Goal: Task Accomplishment & Management: Manage account settings

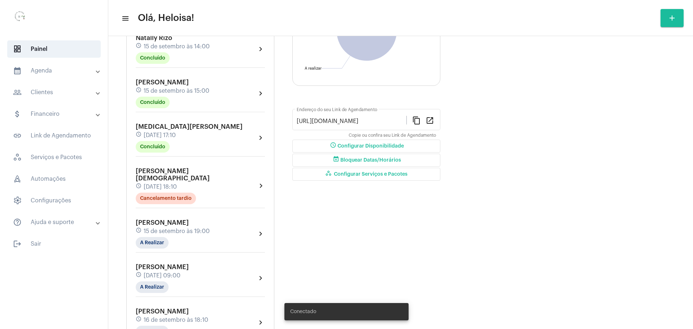
scroll to position [271, 0]
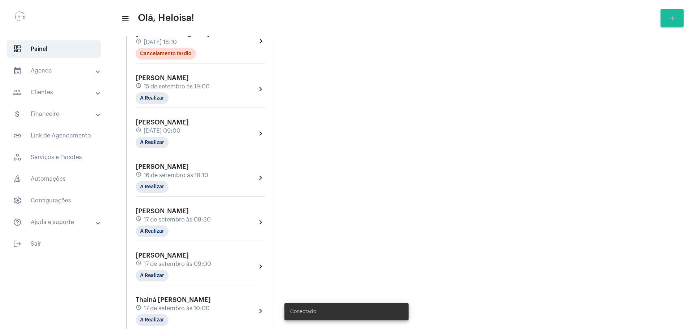
click at [172, 172] on span "16 de setembro às 18:10" at bounding box center [176, 175] width 65 height 6
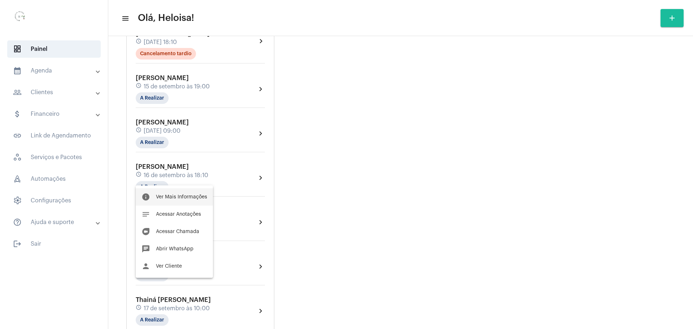
click at [176, 198] on span "Ver Mais Informações" at bounding box center [181, 197] width 51 height 5
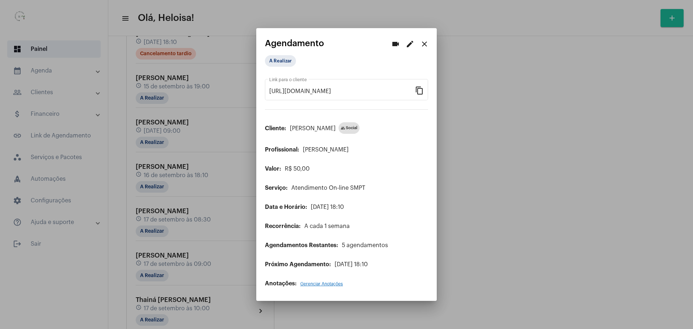
click at [412, 42] on mat-icon "edit" at bounding box center [410, 44] width 9 height 9
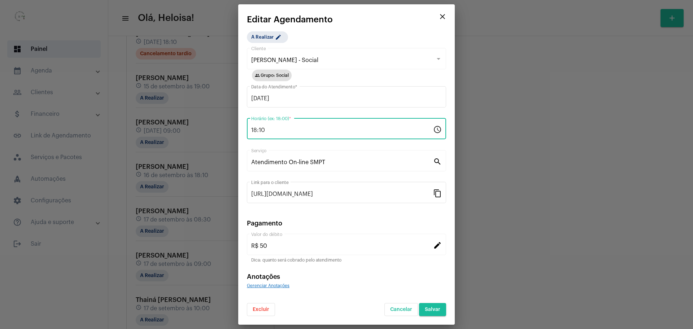
drag, startPoint x: 271, startPoint y: 133, endPoint x: 213, endPoint y: 132, distance: 58.9
click at [212, 132] on div "videocam edit close Agendamento A Realizar https://neft.com.br/agendamento/4501…" at bounding box center [346, 164] width 693 height 329
type input "19:15"
drag, startPoint x: 371, startPoint y: 34, endPoint x: 399, endPoint y: 131, distance: 100.5
click at [371, 36] on div "A Realizar edit Anderson Driel - Social Cliente group Grupo: Social 16/09/2025 …" at bounding box center [346, 173] width 199 height 285
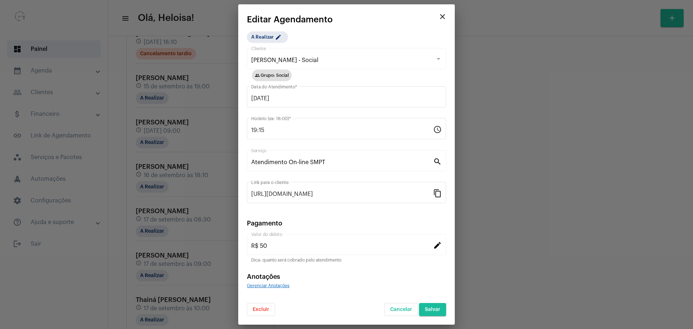
click at [434, 305] on button "Salvar" at bounding box center [432, 309] width 27 height 13
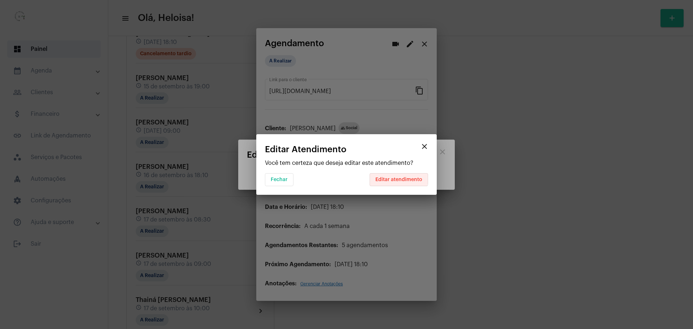
click at [396, 178] on span "Editar atendimento" at bounding box center [398, 179] width 47 height 5
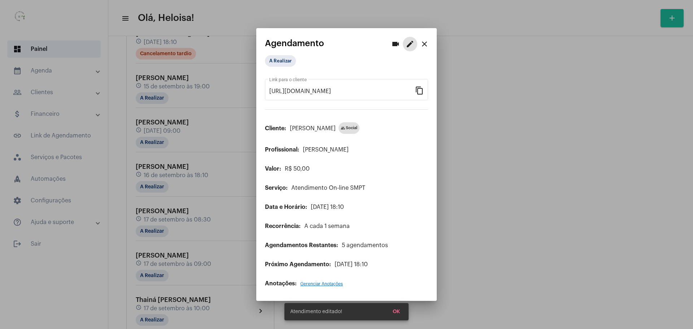
click at [424, 42] on mat-icon "close" at bounding box center [424, 44] width 9 height 9
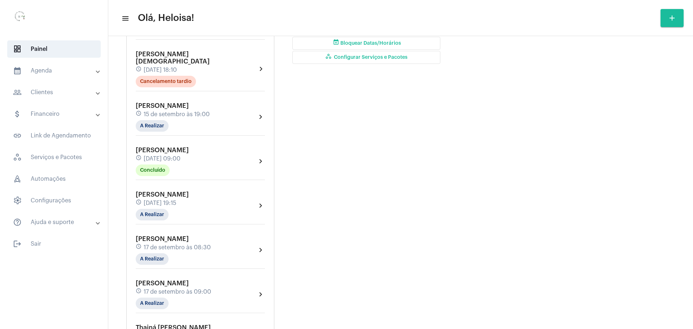
scroll to position [271, 0]
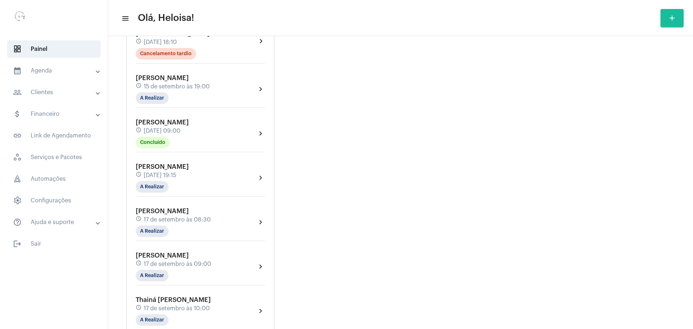
click at [163, 164] on span "[PERSON_NAME]" at bounding box center [162, 167] width 53 height 6
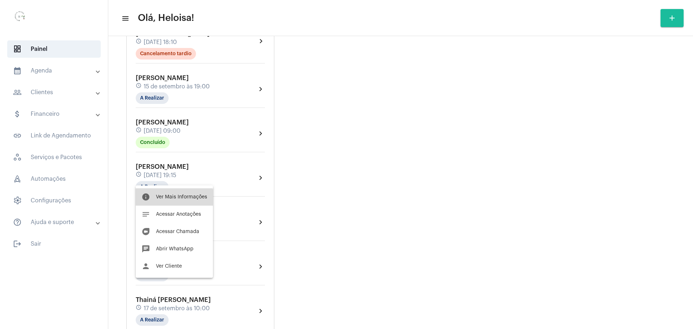
click at [173, 201] on button "info Ver Mais Informações" at bounding box center [174, 196] width 77 height 17
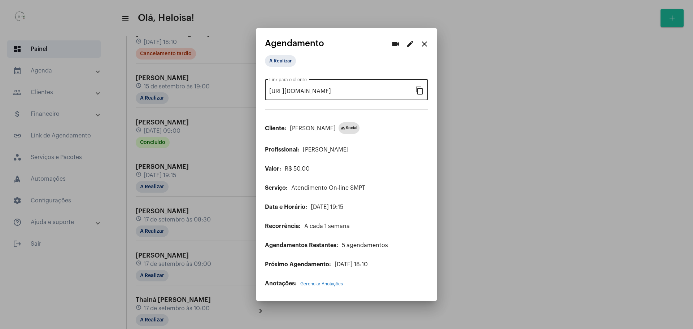
click at [419, 91] on mat-icon "content_copy" at bounding box center [419, 90] width 9 height 9
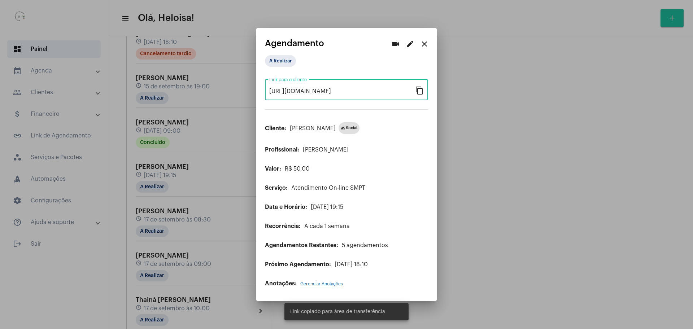
click at [396, 41] on mat-icon "videocam" at bounding box center [395, 44] width 9 height 9
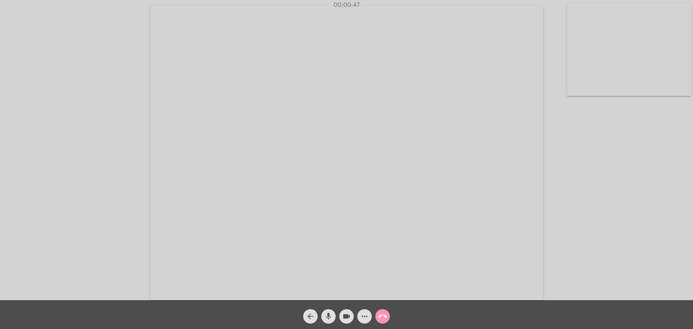
click at [210, 317] on div "arrow_back mic videocam more_horiz call_end" at bounding box center [346, 314] width 693 height 29
click at [178, 147] on video at bounding box center [346, 152] width 393 height 295
click at [147, 134] on video at bounding box center [175, 152] width 336 height 252
click at [327, 314] on mat-icon "mic" at bounding box center [328, 316] width 9 height 9
click at [333, 319] on button "mic_off" at bounding box center [328, 316] width 14 height 14
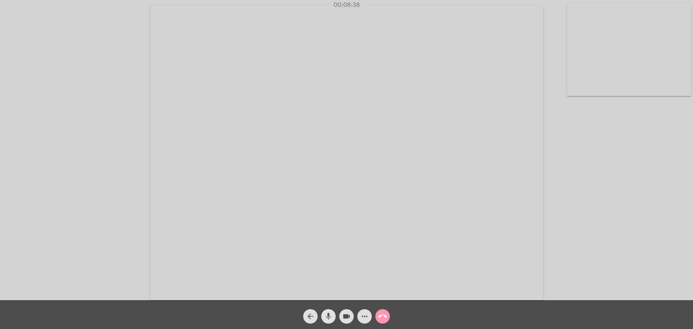
click at [328, 318] on mat-icon "mic" at bounding box center [328, 316] width 9 height 9
click at [321, 309] on button "mic_off" at bounding box center [328, 316] width 14 height 14
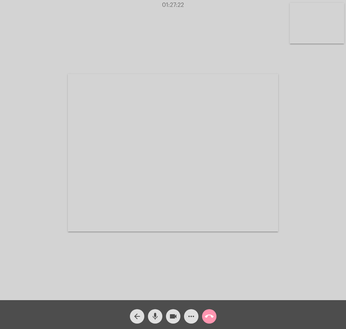
click at [323, 104] on div "Acessando Câmera e Microfone..." at bounding box center [173, 152] width 345 height 300
click at [209, 314] on mat-icon "call_end" at bounding box center [209, 316] width 9 height 9
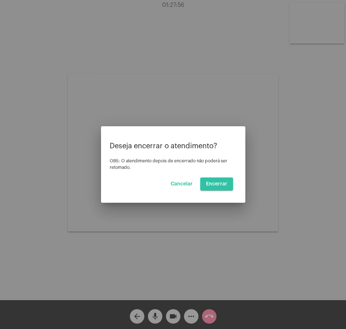
click at [225, 183] on span "Encerrar" at bounding box center [216, 184] width 21 height 5
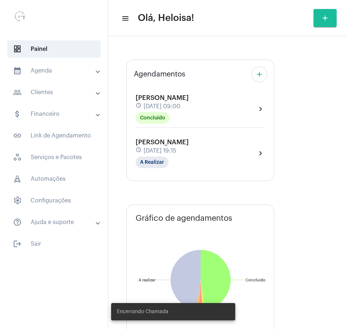
type input "[URL][DOMAIN_NAME]"
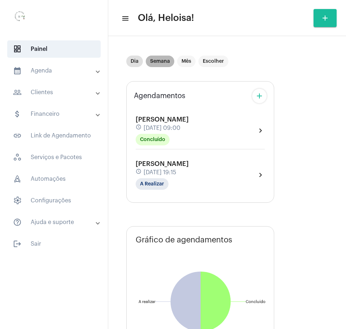
click at [165, 60] on mat-chip "Semana" at bounding box center [160, 62] width 29 height 12
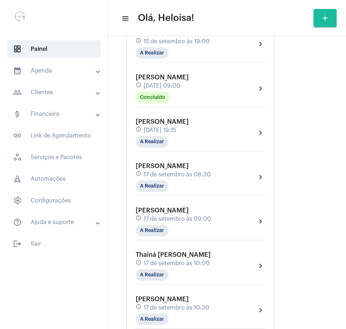
scroll to position [271, 0]
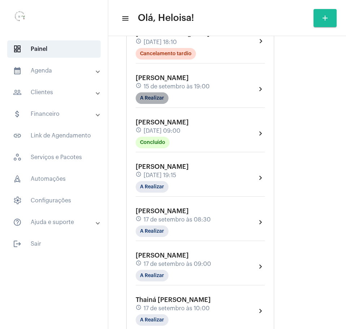
click at [146, 92] on mat-chip "A Realizar" at bounding box center [152, 98] width 33 height 12
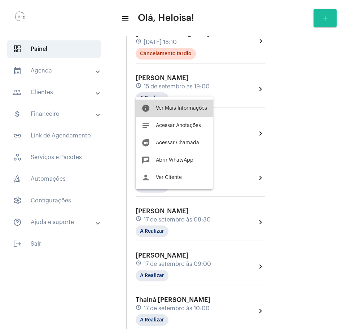
click at [177, 104] on button "info Ver Mais Informações" at bounding box center [174, 108] width 77 height 17
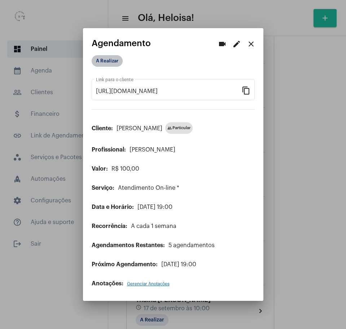
click at [105, 57] on mat-chip "A Realizar" at bounding box center [107, 61] width 31 height 12
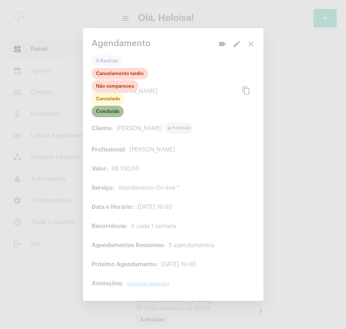
click at [108, 110] on mat-chip "Concluído" at bounding box center [108, 112] width 32 height 12
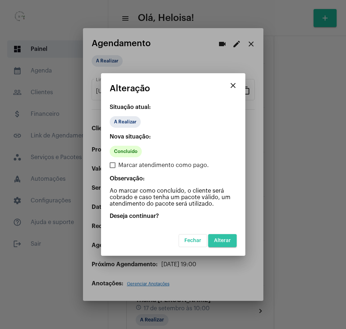
click at [222, 242] on span "Alterar" at bounding box center [222, 240] width 17 height 5
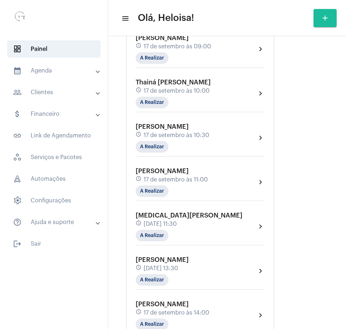
scroll to position [496, 0]
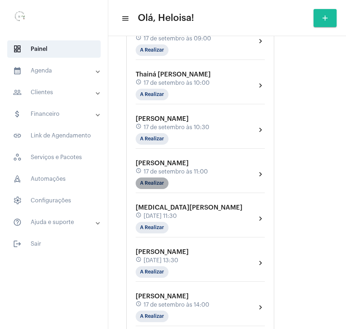
click at [157, 178] on mat-chip "A Realizar" at bounding box center [152, 184] width 33 height 12
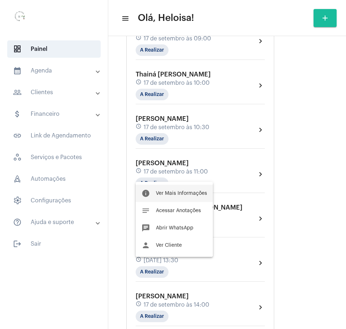
click at [177, 193] on span "Ver Mais Informações" at bounding box center [181, 193] width 51 height 5
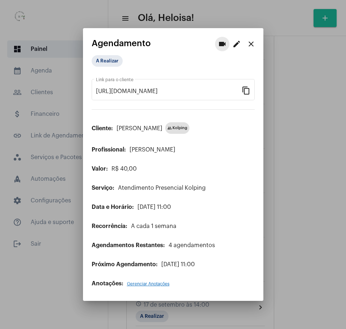
click at [225, 41] on mat-icon "videocam" at bounding box center [222, 44] width 9 height 9
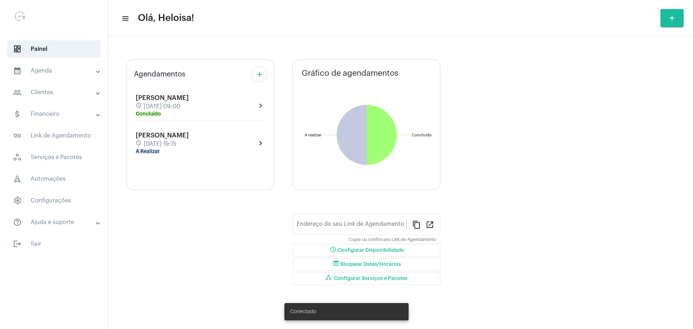
type input "[URL][DOMAIN_NAME]"
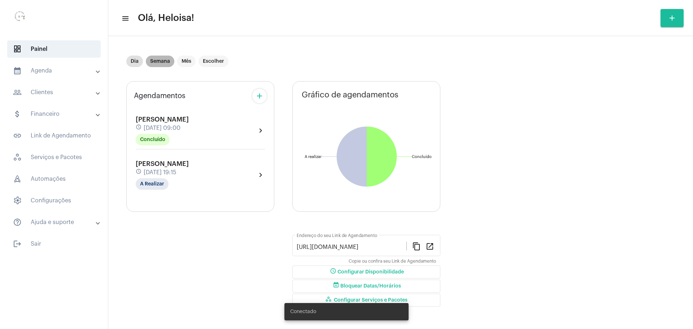
drag, startPoint x: 157, startPoint y: 62, endPoint x: 175, endPoint y: 78, distance: 24.0
click at [158, 64] on mat-chip "Semana" at bounding box center [160, 62] width 29 height 12
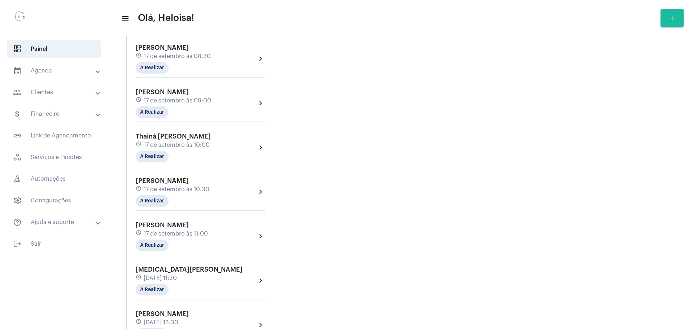
scroll to position [541, 0]
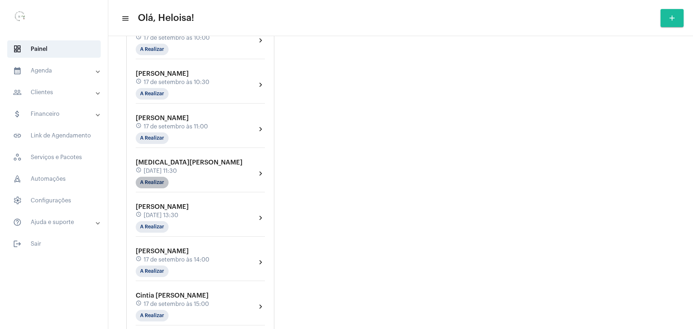
click at [156, 178] on mat-chip "A Realizar" at bounding box center [152, 183] width 33 height 12
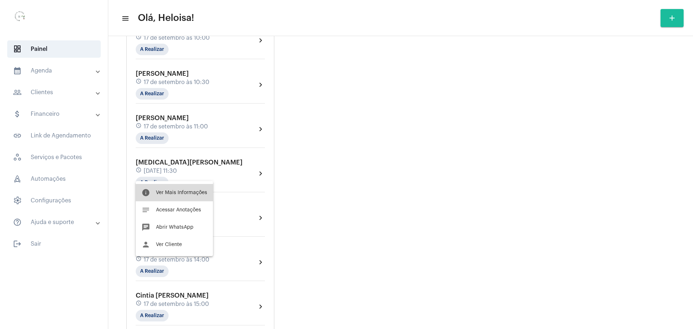
click at [175, 193] on span "Ver Mais Informações" at bounding box center [181, 192] width 51 height 5
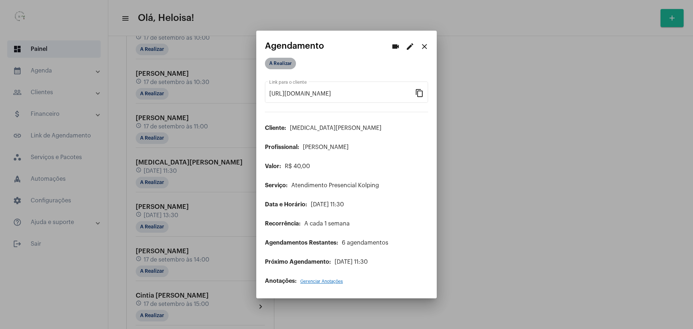
click at [282, 64] on mat-chip "A Realizar" at bounding box center [280, 64] width 31 height 12
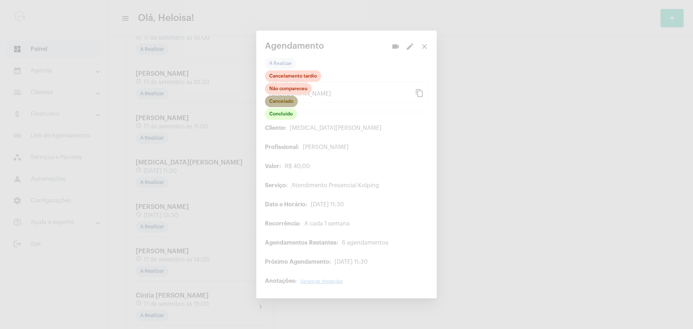
click at [286, 102] on mat-chip "Cancelado" at bounding box center [281, 102] width 33 height 12
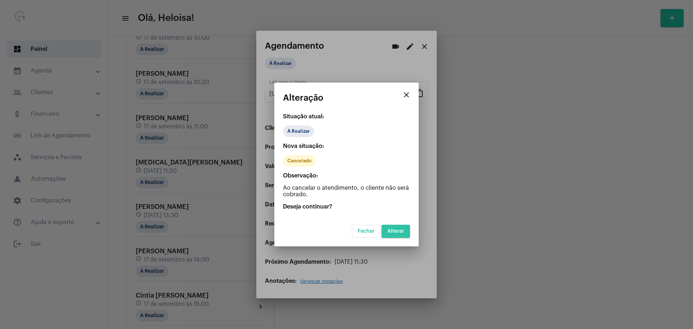
click at [401, 230] on span "Alterar" at bounding box center [395, 231] width 17 height 5
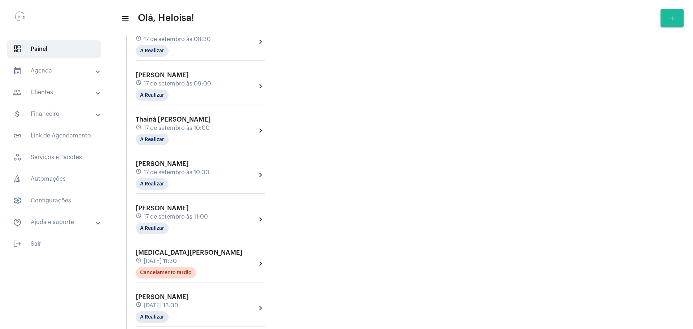
scroll to position [496, 0]
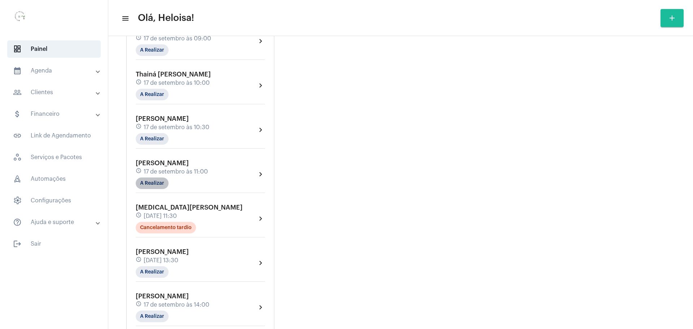
click at [160, 178] on mat-chip "A Realizar" at bounding box center [152, 184] width 33 height 12
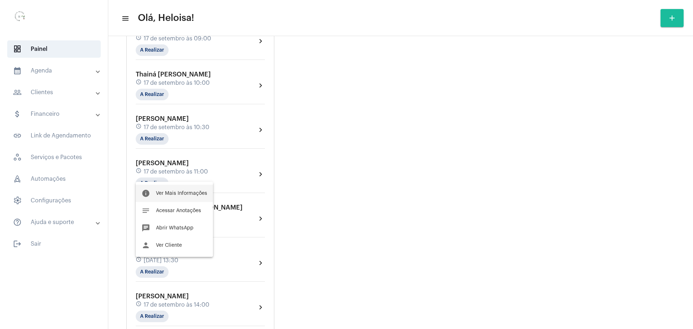
click at [174, 194] on span "Ver Mais Informações" at bounding box center [181, 193] width 51 height 5
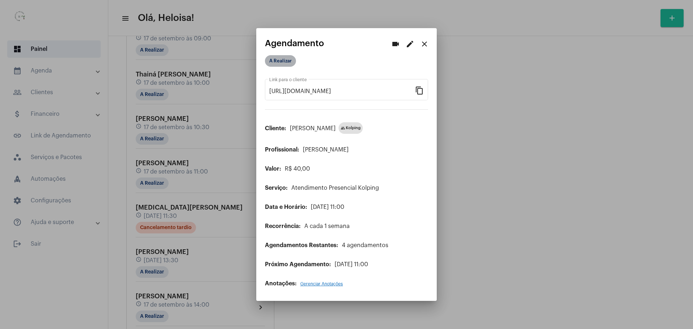
click at [283, 61] on mat-chip "A Realizar" at bounding box center [280, 61] width 31 height 12
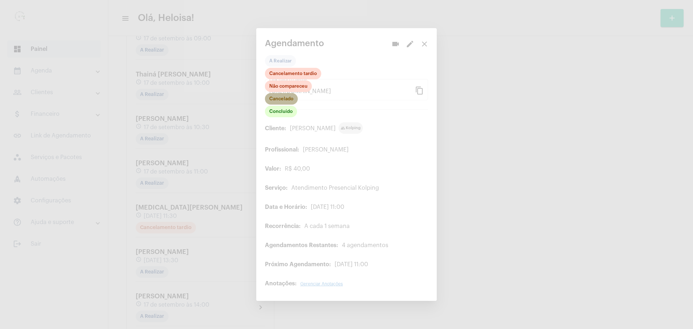
click at [283, 97] on mat-chip "Cancelado" at bounding box center [281, 99] width 33 height 12
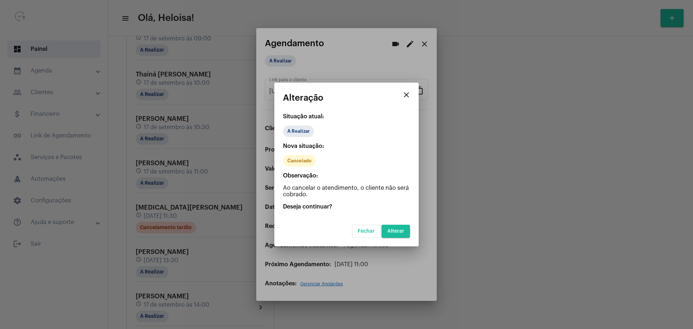
click at [402, 231] on span "Alterar" at bounding box center [395, 231] width 17 height 5
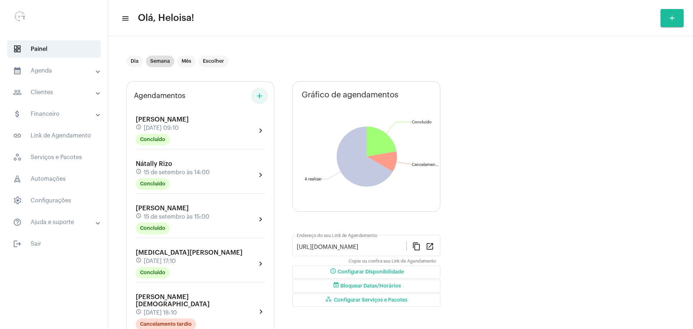
click at [259, 97] on mat-icon "add" at bounding box center [259, 96] width 9 height 9
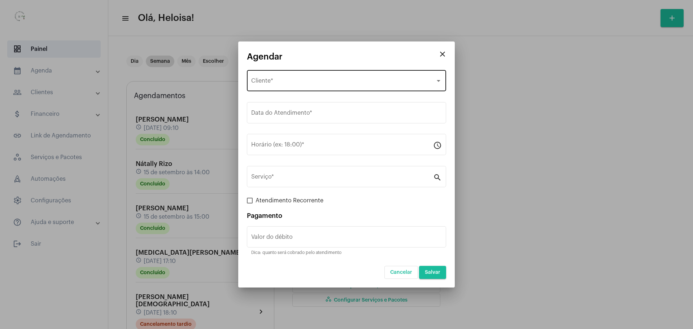
click at [297, 78] on div "Selecione o Cliente Cliente *" at bounding box center [346, 80] width 191 height 23
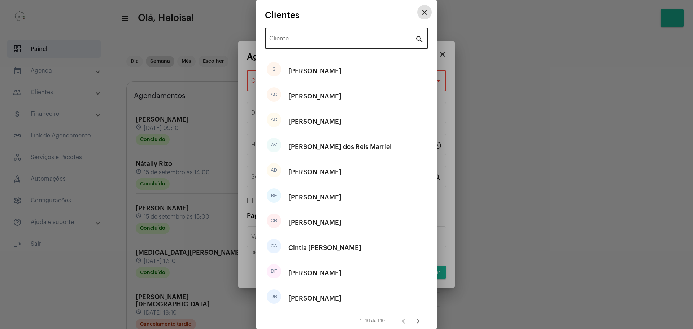
click at [301, 43] on input "Cliente" at bounding box center [342, 40] width 146 height 6
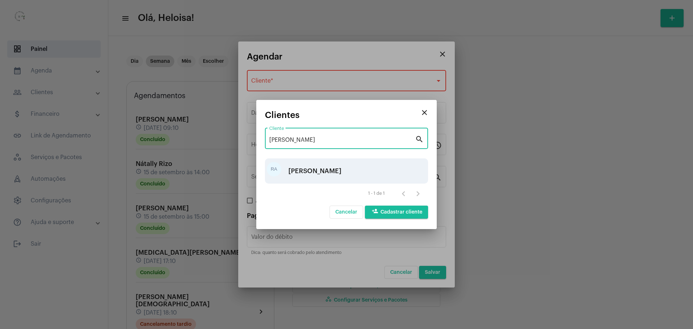
type input "[PERSON_NAME]"
click at [312, 176] on div "[PERSON_NAME]" at bounding box center [314, 171] width 53 height 22
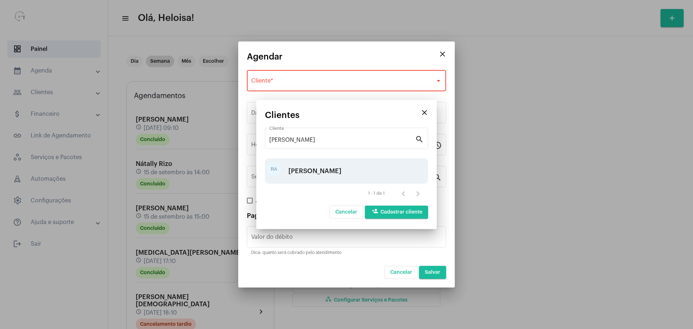
type input "R$"
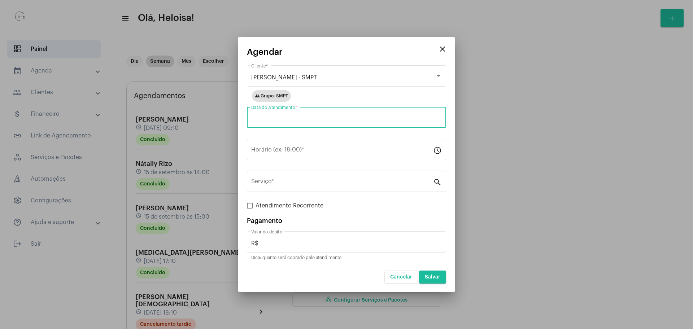
click at [305, 116] on input "Data do Atendimento *" at bounding box center [346, 119] width 191 height 6
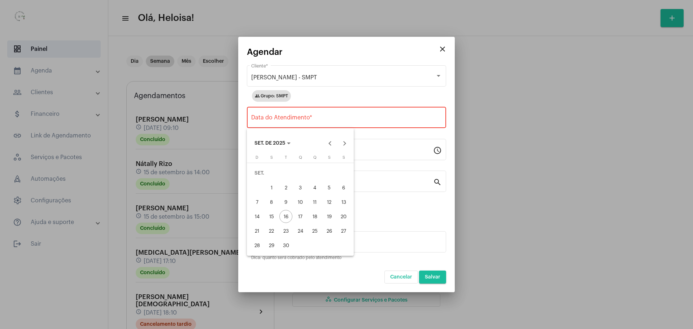
click at [330, 230] on div "26" at bounding box center [329, 231] width 13 height 13
type input "[DATE]"
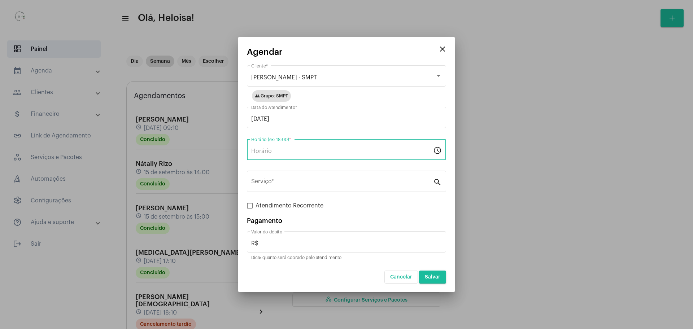
click at [286, 152] on input "Horário (ex: 18:00) *" at bounding box center [342, 151] width 182 height 6
type input "09:10"
click at [300, 179] on div "Serviço *" at bounding box center [342, 180] width 182 height 23
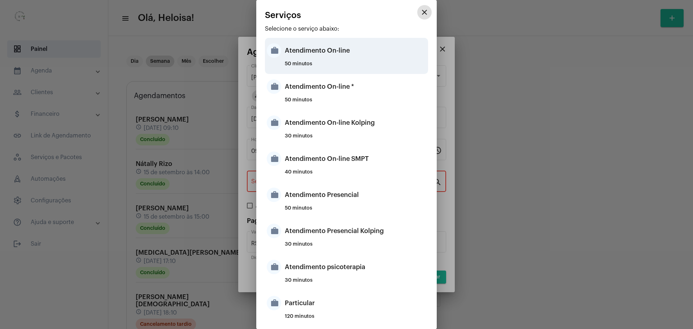
click at [310, 57] on div "Atendimento On-line" at bounding box center [355, 51] width 141 height 22
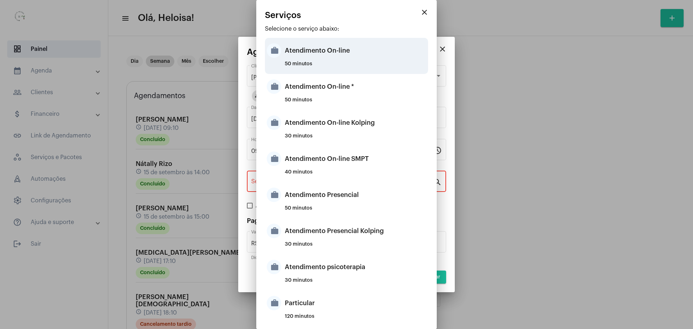
type input "Atendimento On-line"
type input "R$ 150"
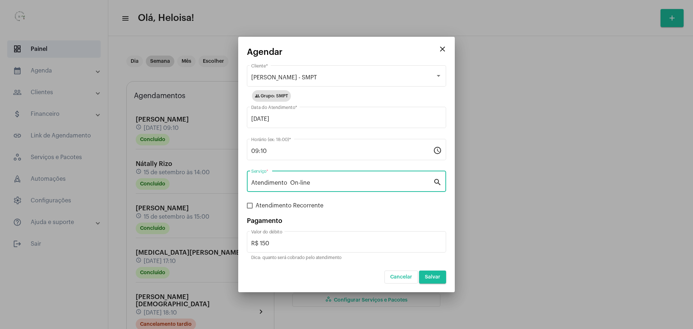
click at [252, 206] on span at bounding box center [250, 206] width 6 height 6
click at [250, 209] on input "Atendimento Recorrente" at bounding box center [249, 209] width 0 height 0
checkbox input "true"
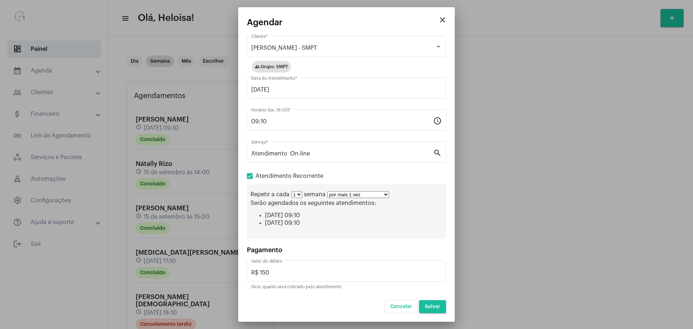
click at [376, 194] on select "por mais 1 vez por mais 2 vezes por mais 3 vezes por mais 4 vezes por mais 5 ve…" at bounding box center [358, 194] width 62 height 7
select select "9: 10"
click at [327, 191] on select "por mais 1 vez por mais 2 vezes por mais 3 vezes por mais 4 vezes por mais 5 ve…" at bounding box center [358, 194] width 62 height 7
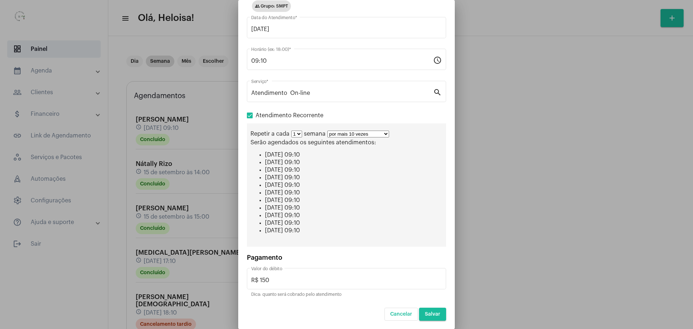
scroll to position [54, 0]
drag, startPoint x: 430, startPoint y: 319, endPoint x: 428, endPoint y: 315, distance: 4.2
click at [428, 315] on button "Salvar" at bounding box center [432, 314] width 27 height 13
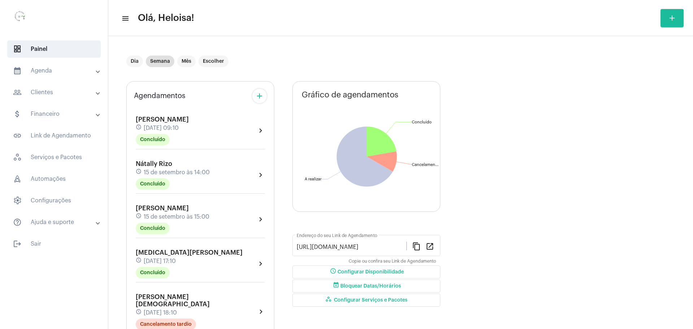
drag, startPoint x: 45, startPoint y: 91, endPoint x: 50, endPoint y: 92, distance: 4.4
click at [45, 91] on mat-panel-title "people_outline Clientes" at bounding box center [54, 92] width 83 height 9
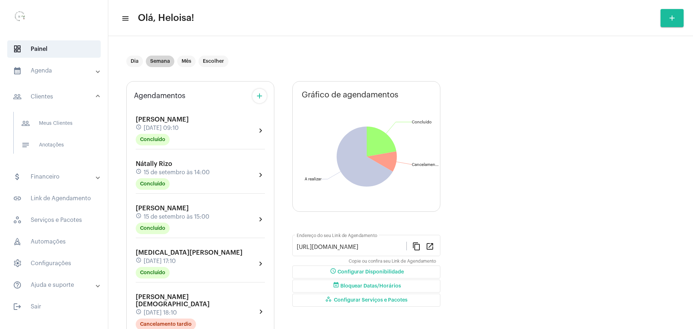
click at [162, 61] on mat-chip "Semana" at bounding box center [160, 62] width 29 height 12
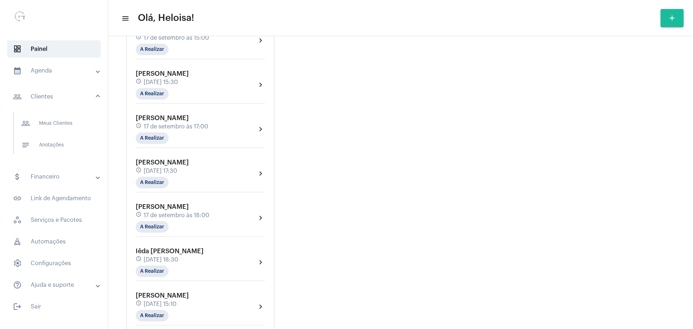
scroll to position [993, 0]
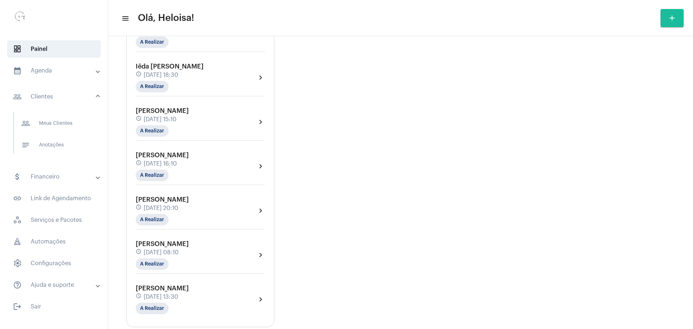
click at [168, 205] on span "[DATE] 20:10" at bounding box center [161, 208] width 35 height 6
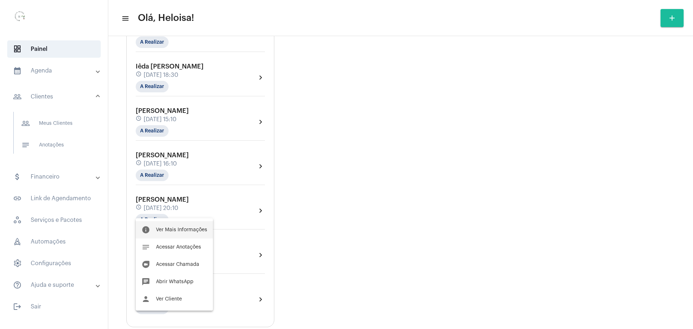
click at [175, 230] on span "Ver Mais Informações" at bounding box center [181, 229] width 51 height 5
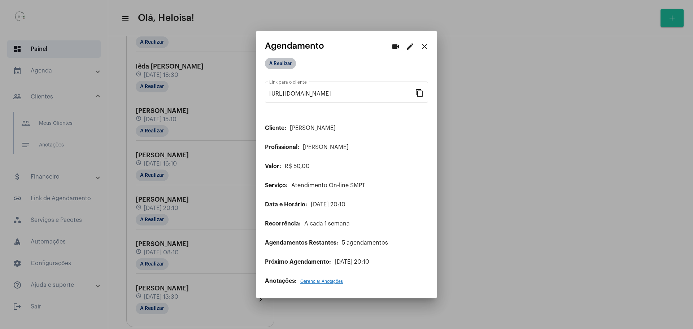
click at [278, 62] on mat-chip "A Realizar" at bounding box center [280, 64] width 31 height 12
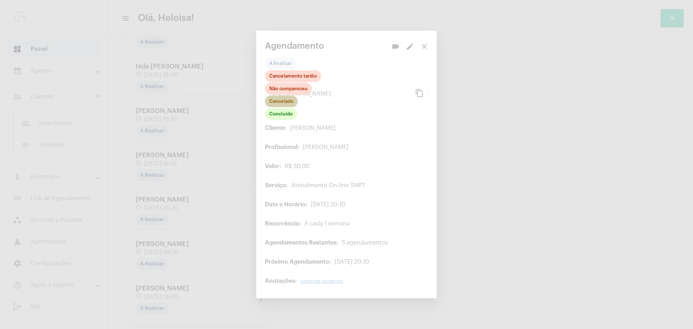
click at [279, 105] on mat-chip "Cancelado" at bounding box center [281, 102] width 33 height 12
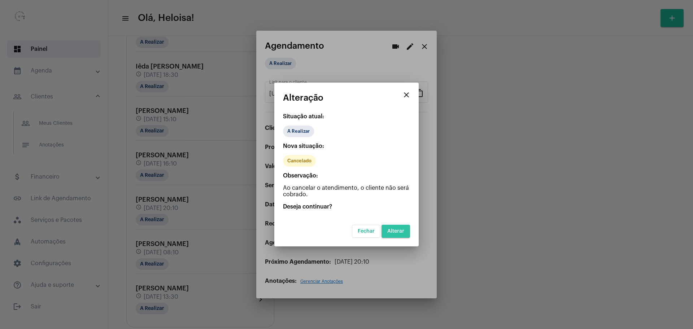
click at [401, 231] on span "Alterar" at bounding box center [395, 231] width 17 height 5
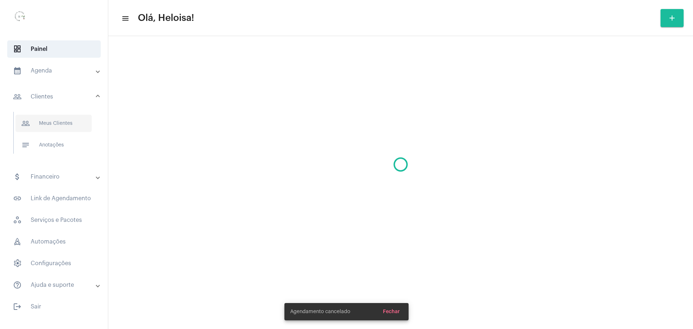
click at [59, 123] on span "people_outline Meus Clientes" at bounding box center [54, 123] width 76 height 17
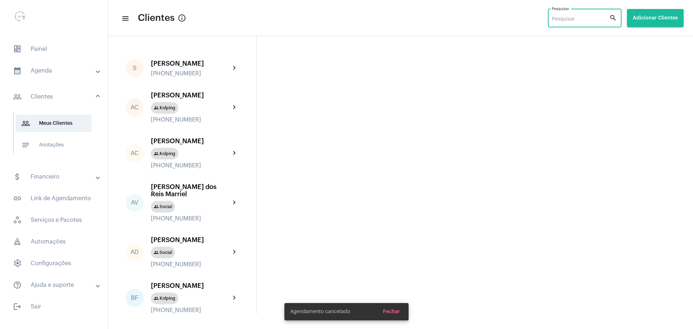
click at [579, 19] on input "Pesquisar" at bounding box center [580, 20] width 57 height 6
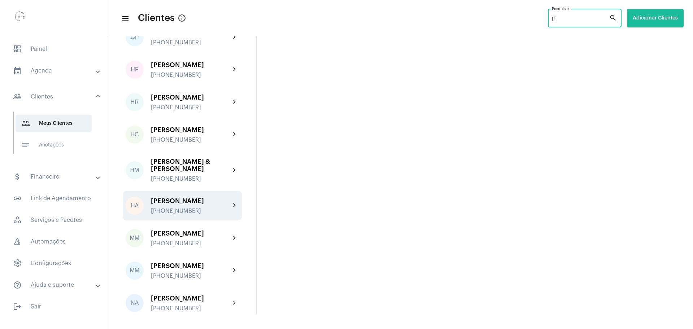
scroll to position [90, 0]
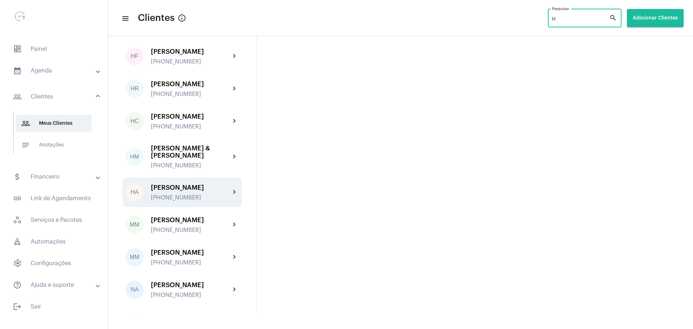
type input "H"
click at [176, 191] on div "[PERSON_NAME]" at bounding box center [190, 187] width 79 height 7
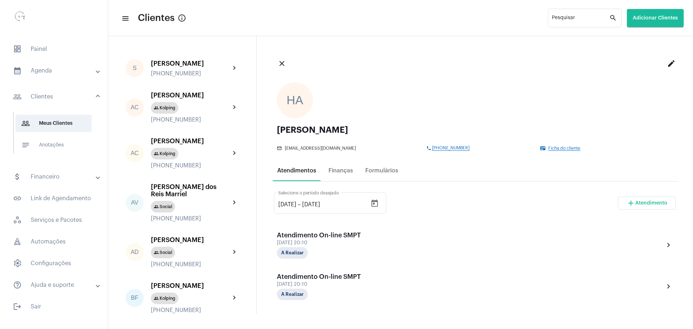
drag, startPoint x: 295, startPoint y: 170, endPoint x: 310, endPoint y: 173, distance: 15.9
click at [297, 170] on div "Atendimentos" at bounding box center [296, 170] width 39 height 6
drag, startPoint x: 283, startPoint y: 204, endPoint x: 274, endPoint y: 201, distance: 9.0
type input "[DATE]"
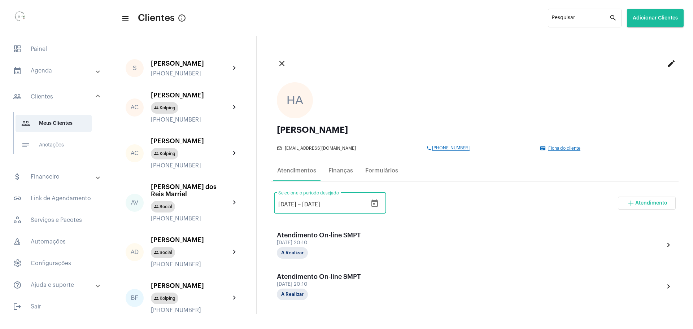
drag, startPoint x: 321, startPoint y: 204, endPoint x: 314, endPoint y: 205, distance: 7.3
click at [315, 205] on input "[DATE]" at bounding box center [323, 204] width 43 height 6
type input "[DATE]"
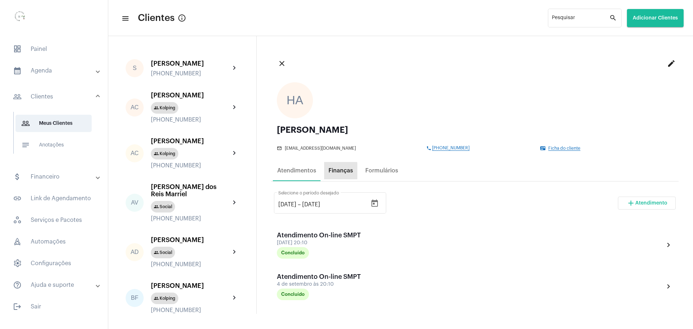
click at [332, 174] on div "Finanças" at bounding box center [340, 170] width 33 height 17
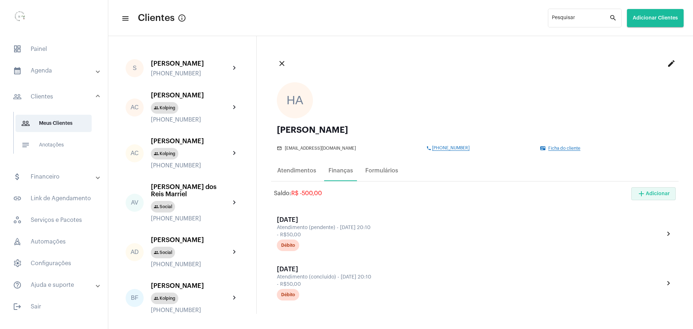
click at [652, 192] on span "add Adicionar" at bounding box center [653, 193] width 33 height 5
click at [647, 232] on span "add Cobrança Avulsa" at bounding box center [630, 230] width 51 height 13
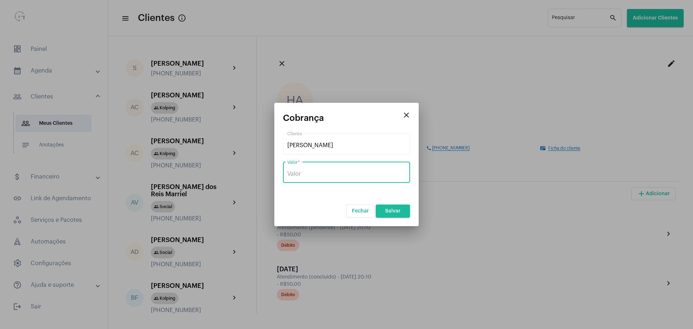
click at [305, 174] on input "Valor *" at bounding box center [346, 174] width 118 height 6
type input "R$ 150"
click at [393, 212] on span "Salvar" at bounding box center [393, 211] width 16 height 5
